Goal: Task Accomplishment & Management: Complete application form

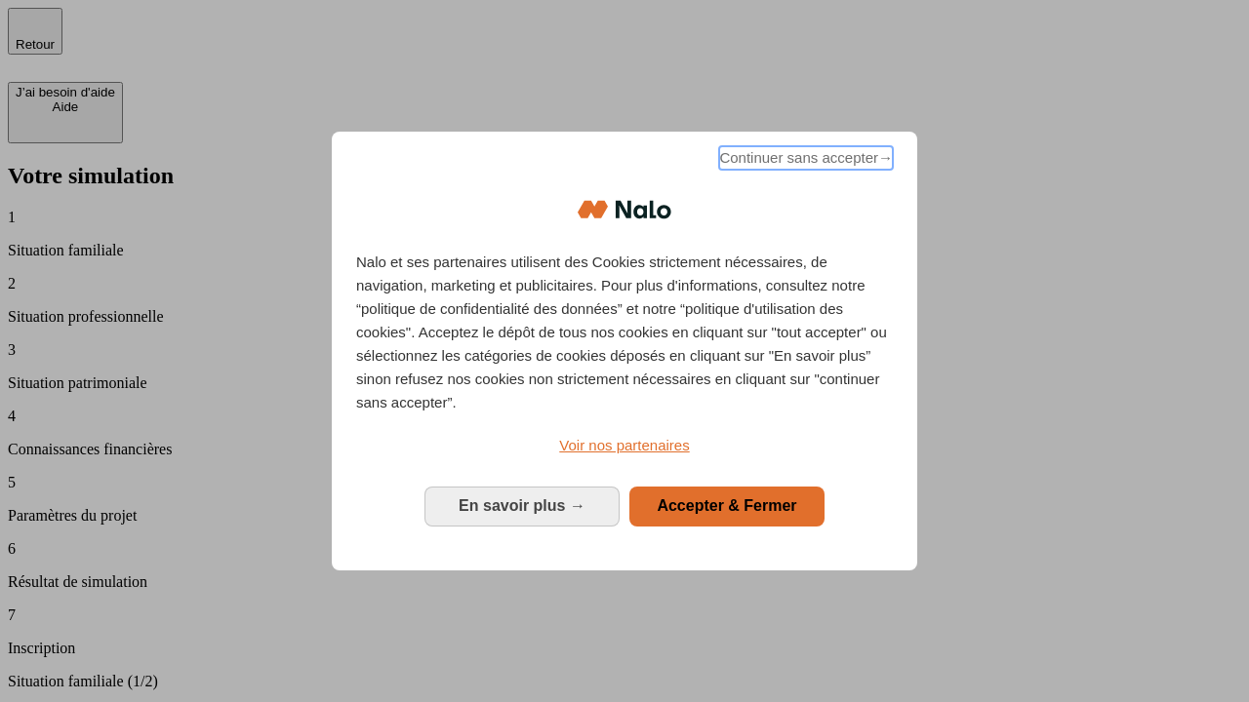
click at [804, 161] on span "Continuer sans accepter →" at bounding box center [806, 157] width 174 height 23
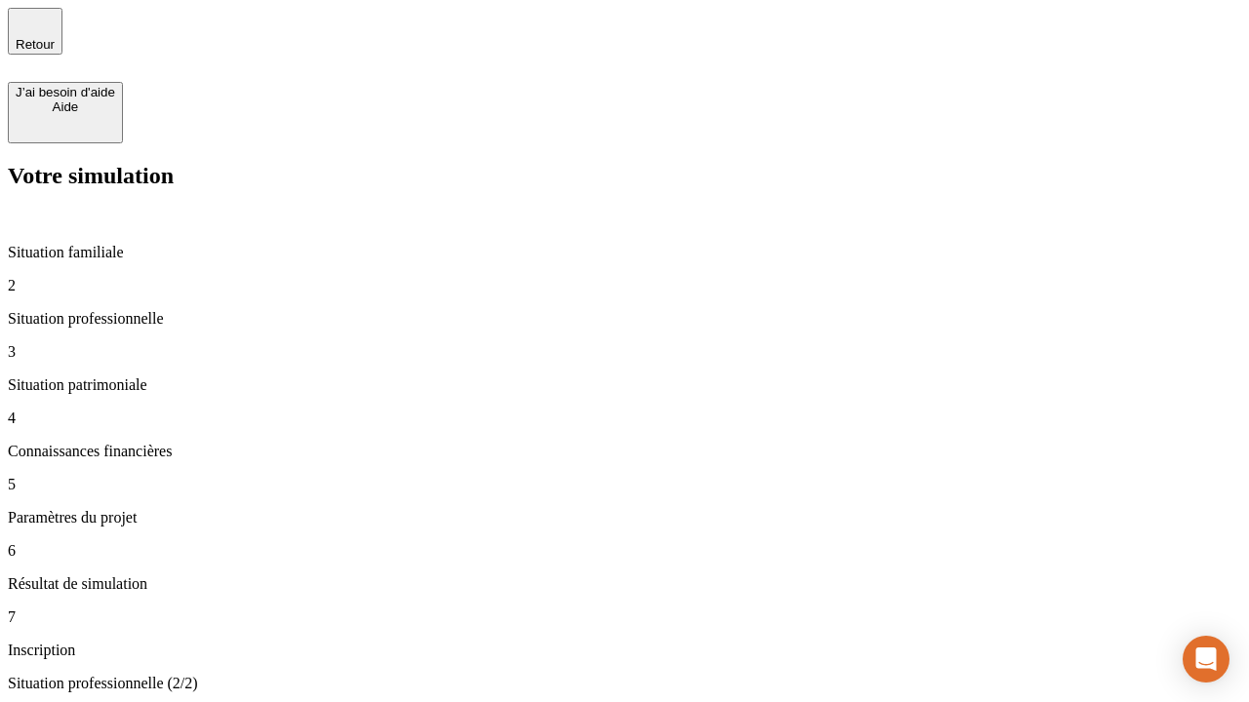
type input "30 000"
type input "40 000"
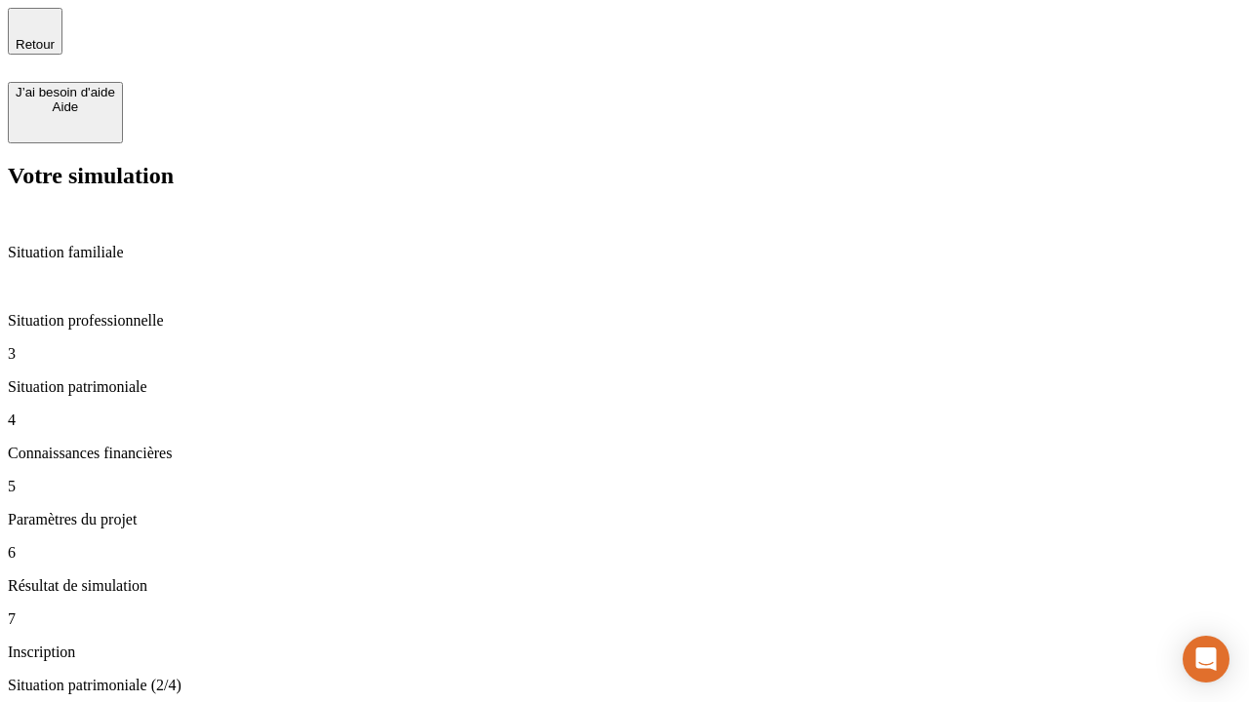
type input "1 100"
type input "20"
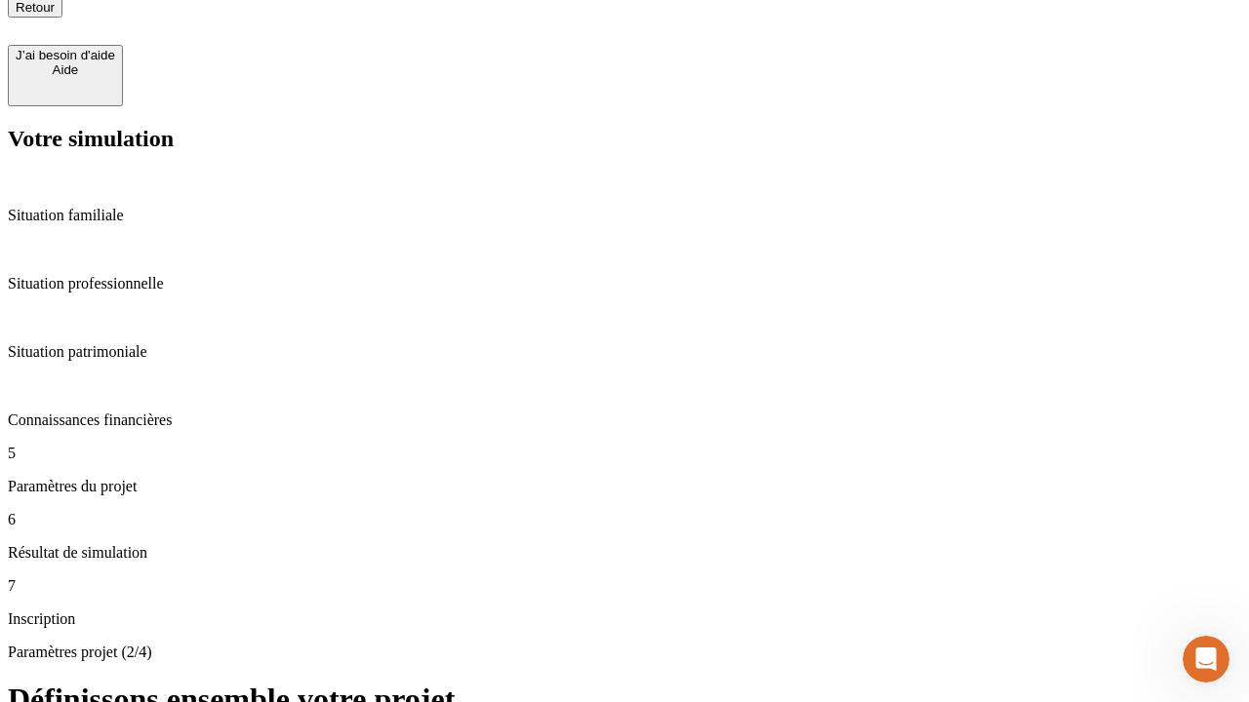
type input "40"
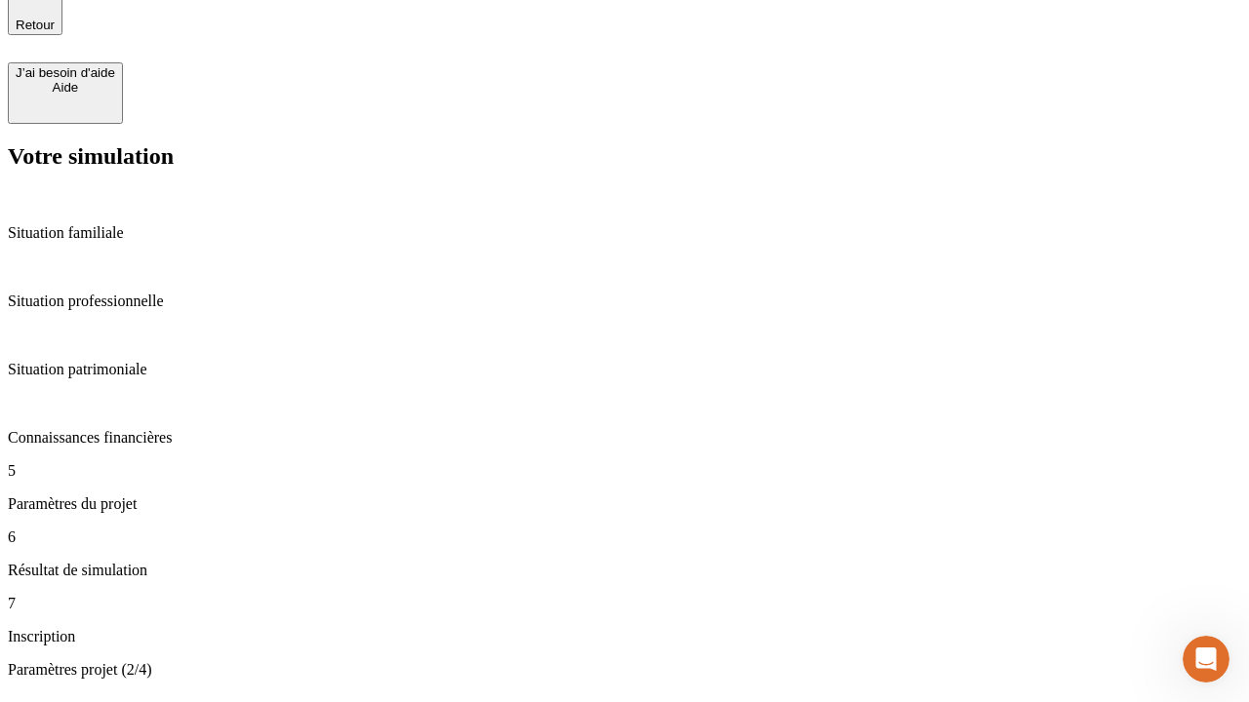
type input "62"
type input "50 000"
type input "640"
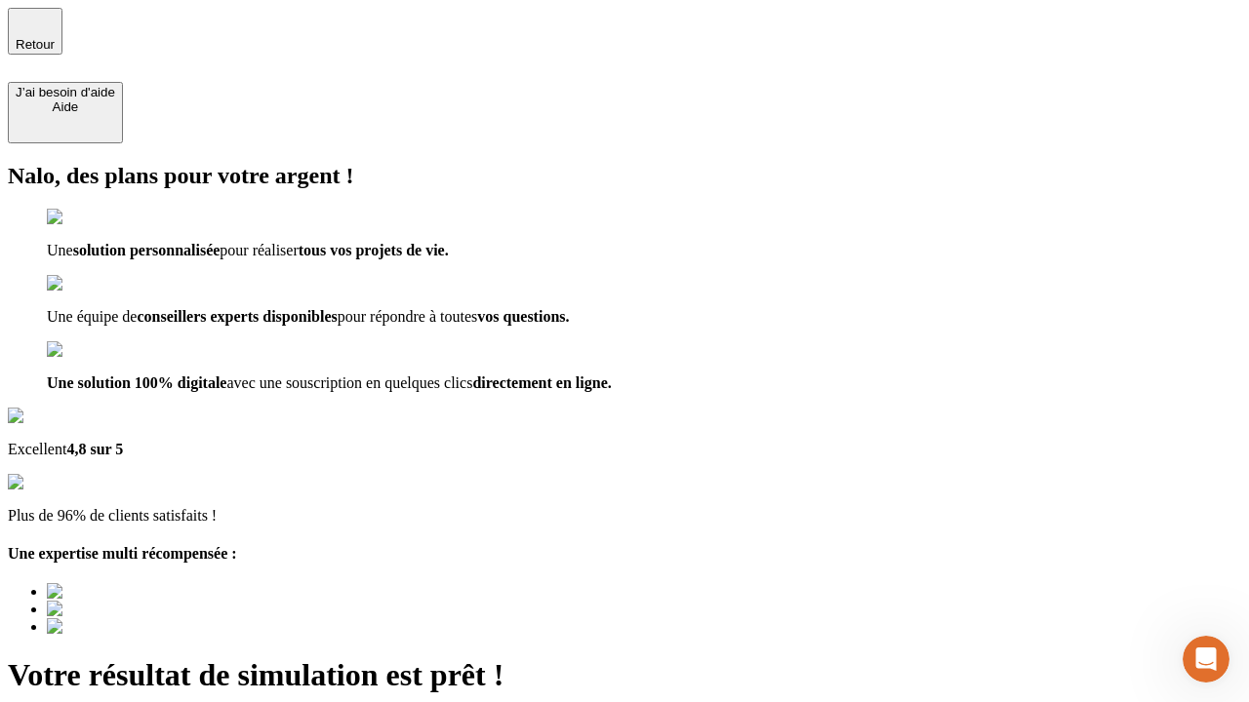
type input "[EMAIL_ADDRESS][DOMAIN_NAME]"
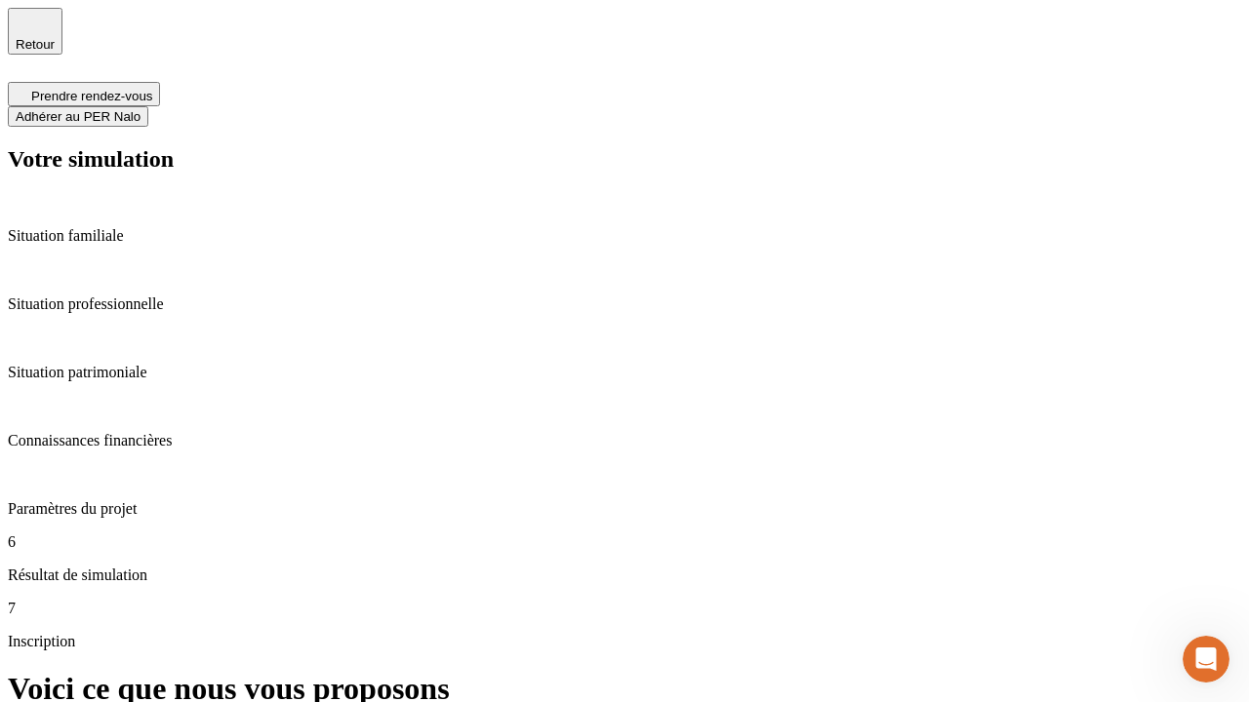
click at [140, 109] on span "Adhérer au PER Nalo" at bounding box center [78, 116] width 125 height 15
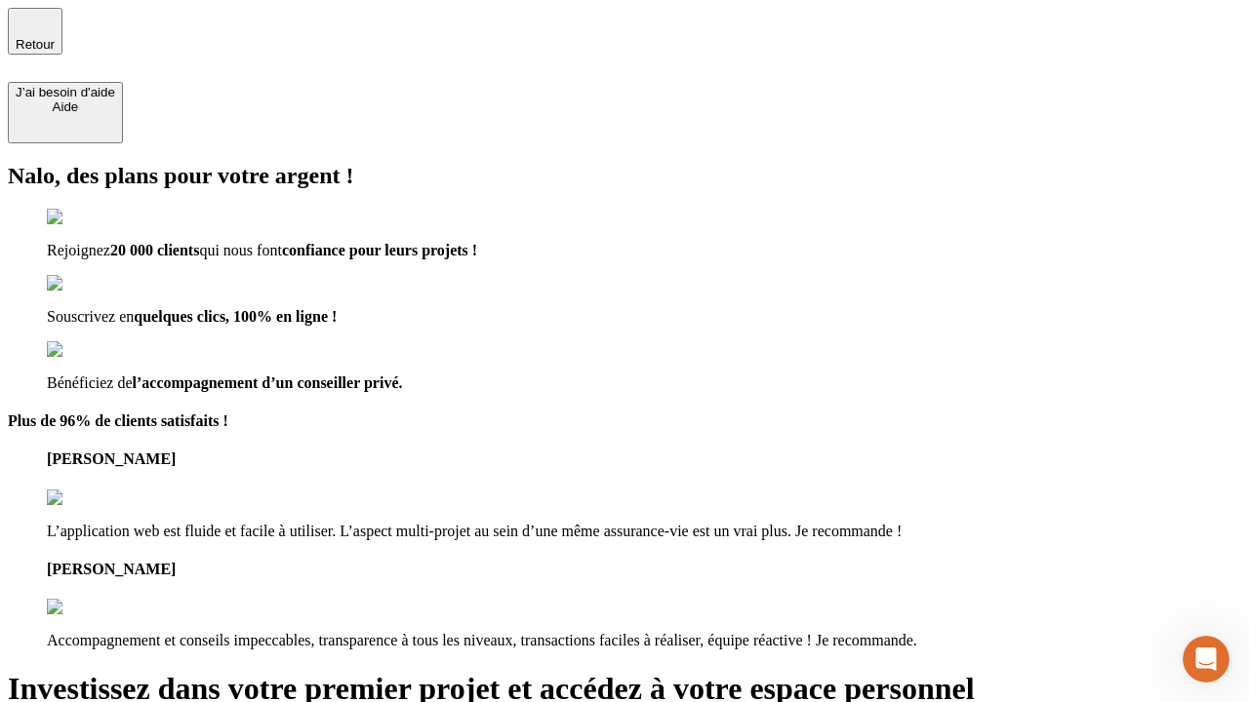
type input "[PERSON_NAME][EMAIL_ADDRESS][DOMAIN_NAME]"
